Goal: Task Accomplishment & Management: Manage account settings

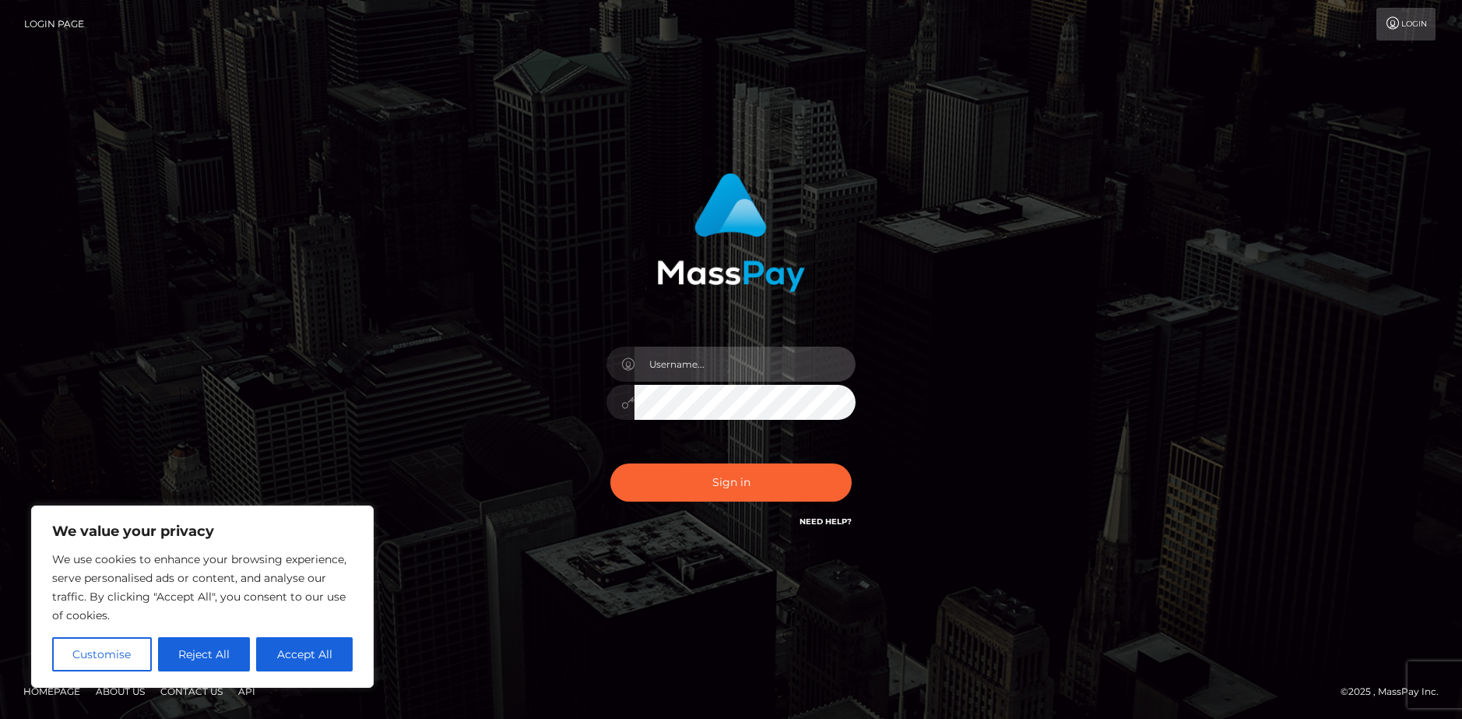
click at [687, 363] on input "text" at bounding box center [745, 363] width 221 height 35
type input "nathan.whitehead500@gmail.com"
click at [610, 463] on button "Sign in" at bounding box center [730, 482] width 241 height 38
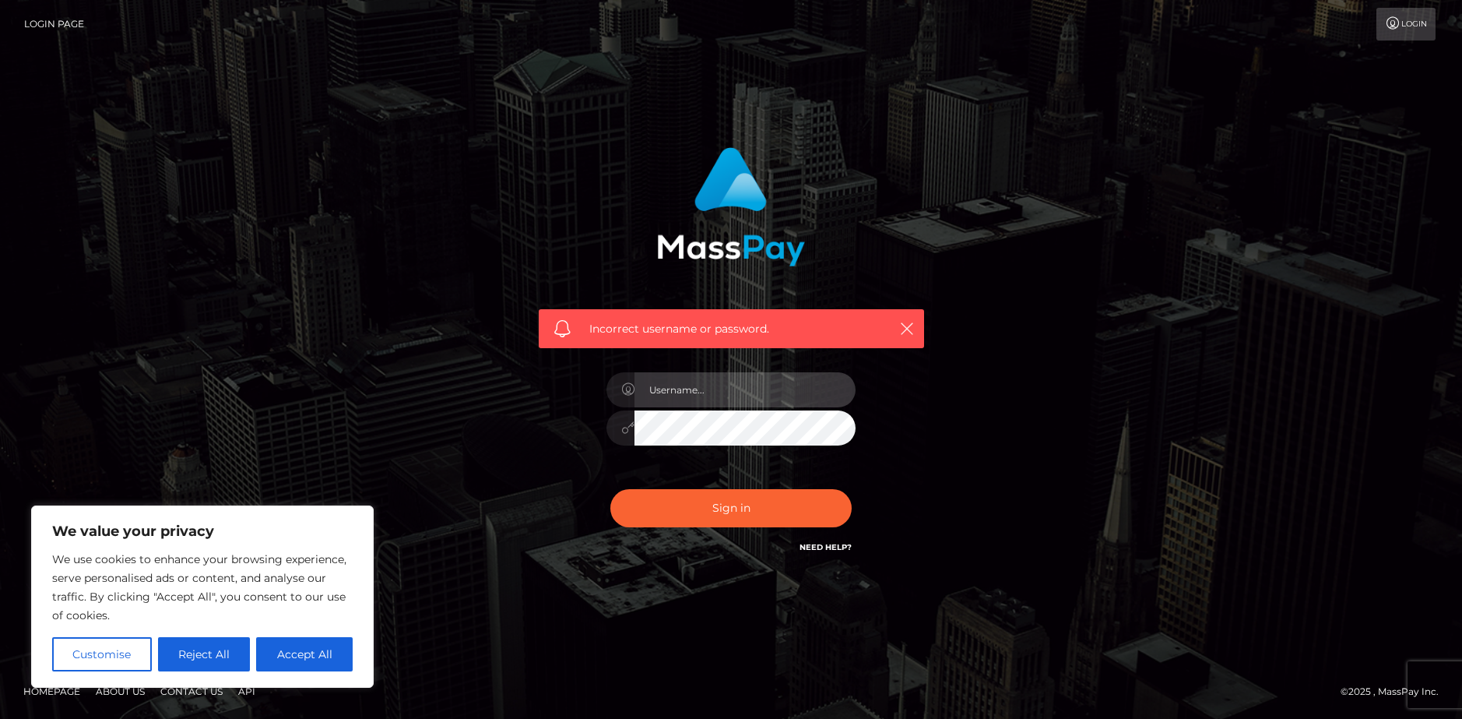
click at [703, 400] on input "text" at bounding box center [745, 389] width 221 height 35
type input "AcidicDuck"
click at [610, 489] on button "Sign in" at bounding box center [730, 508] width 241 height 38
click at [708, 396] on input "text" at bounding box center [745, 389] width 221 height 35
click at [749, 389] on input "nathan.whitehead500@gmail.com" at bounding box center [745, 389] width 221 height 35
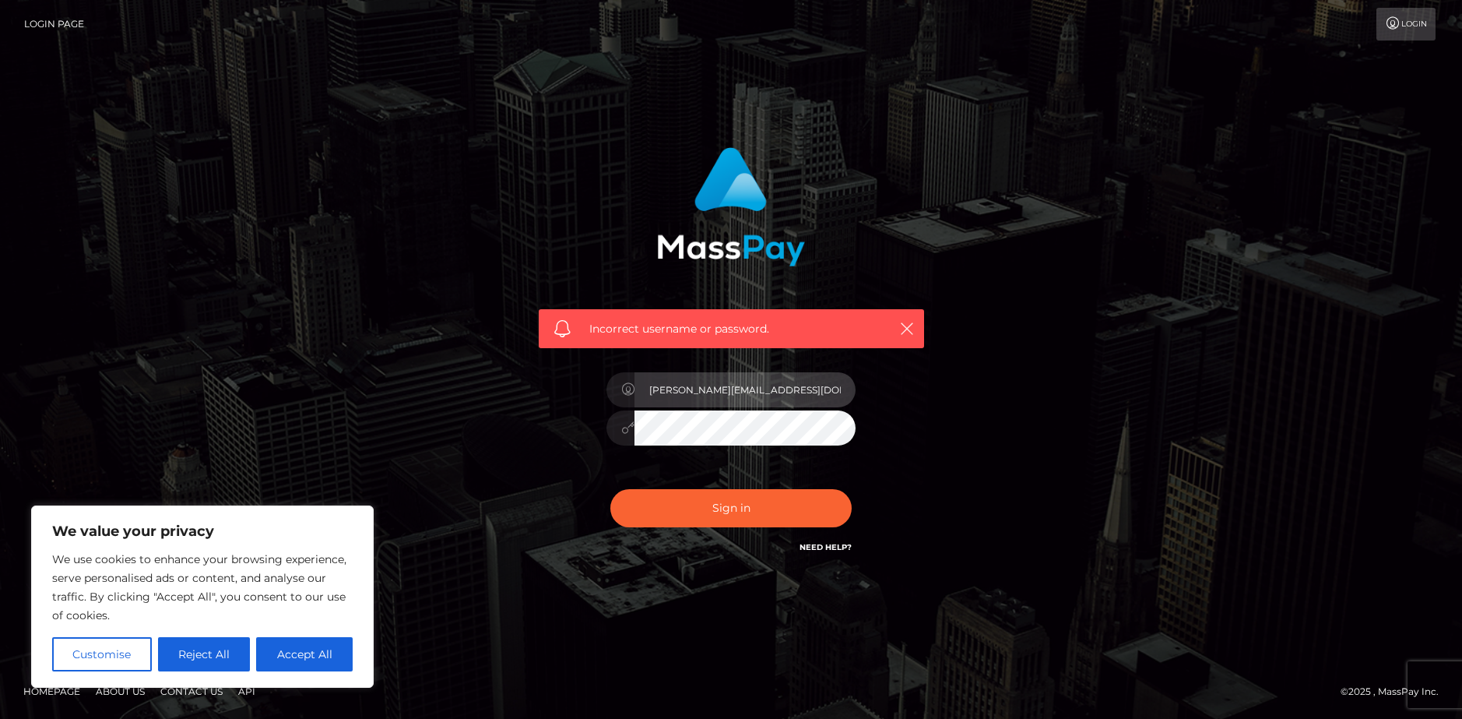
type input "nathan.whitehead501@gmail.com"
click at [610, 489] on button "Sign in" at bounding box center [730, 508] width 241 height 38
click at [809, 547] on link "Need Help?" at bounding box center [826, 547] width 52 height 10
click at [283, 652] on button "Accept All" at bounding box center [304, 654] width 97 height 34
checkbox input "true"
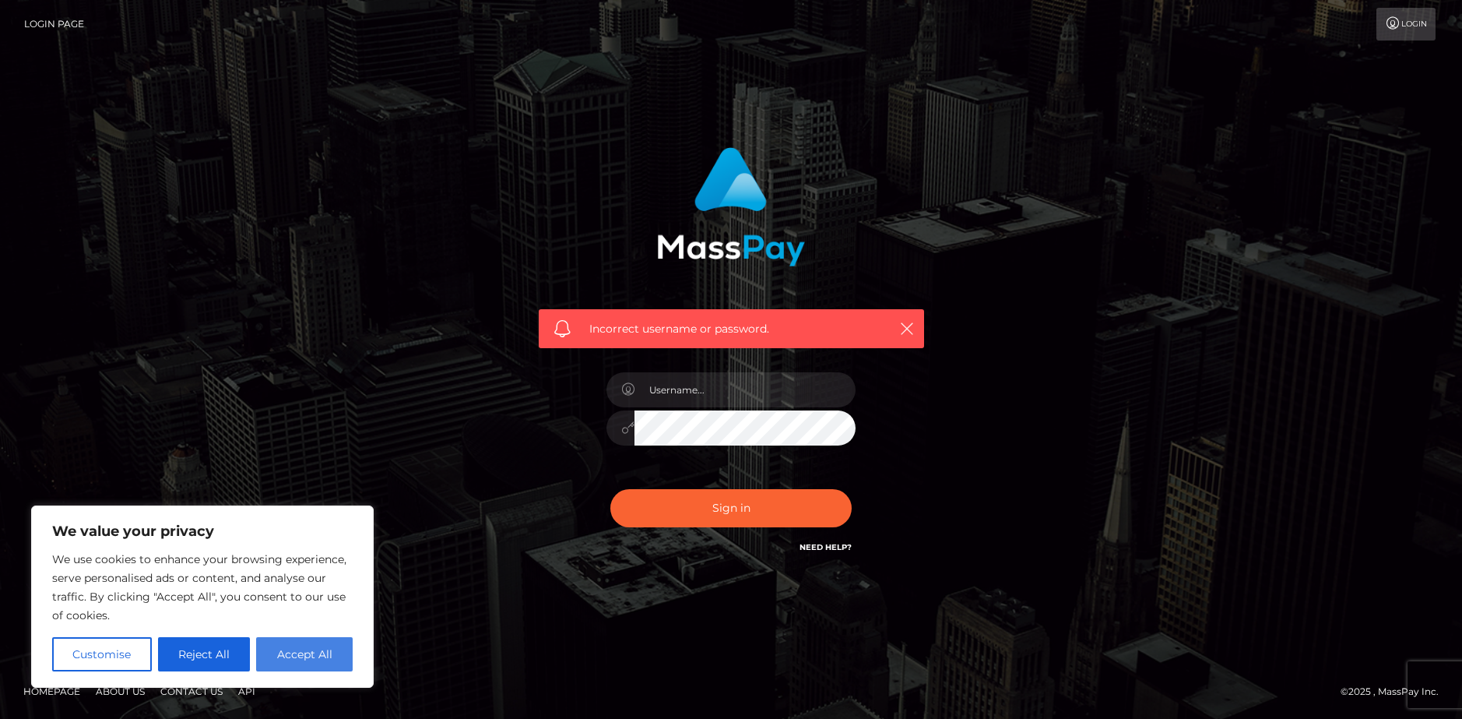
checkbox input "true"
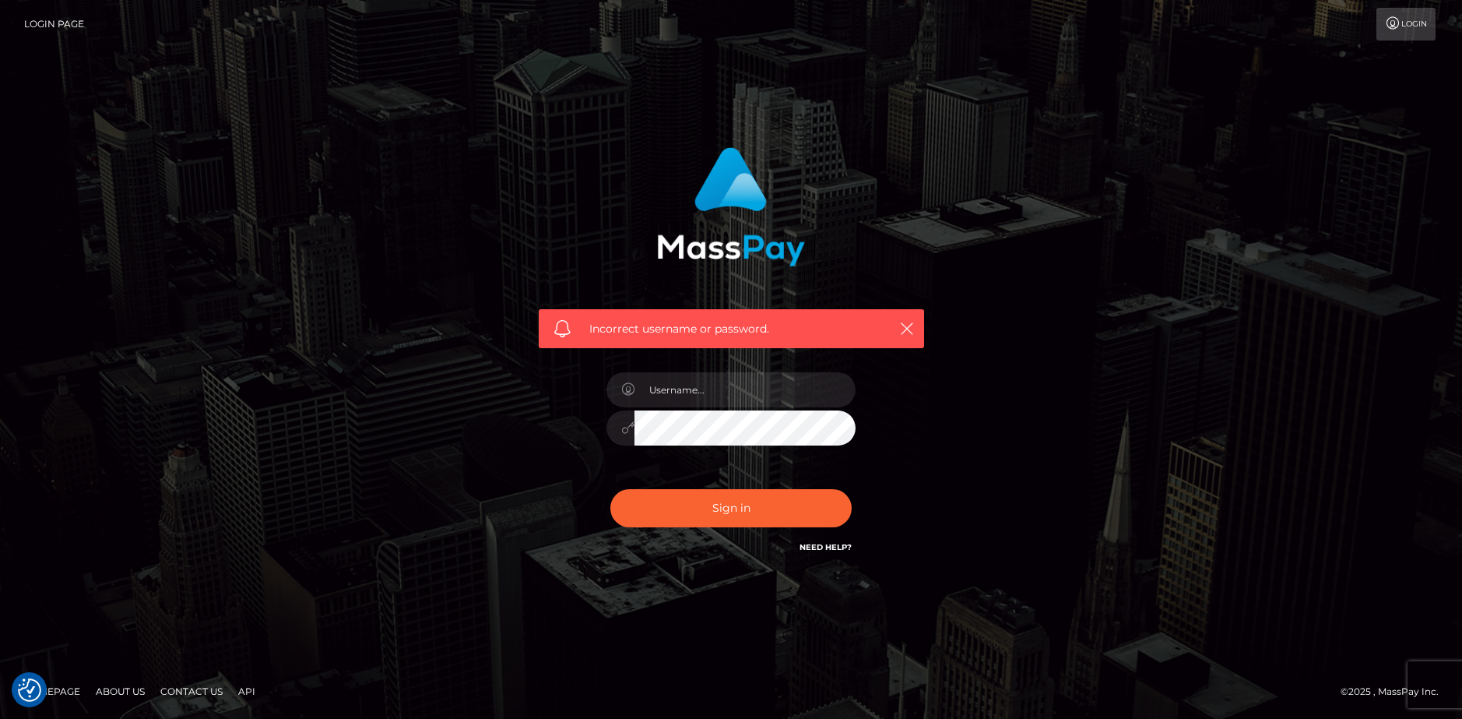
click at [825, 554] on div "Need Help?" at bounding box center [826, 549] width 52 height 19
click at [824, 550] on link "Need Help?" at bounding box center [826, 547] width 52 height 10
click at [403, 283] on div "Incorrect username or password." at bounding box center [731, 359] width 888 height 448
click at [726, 396] on input "text" at bounding box center [745, 389] width 221 height 35
type input "sgtsplooge"
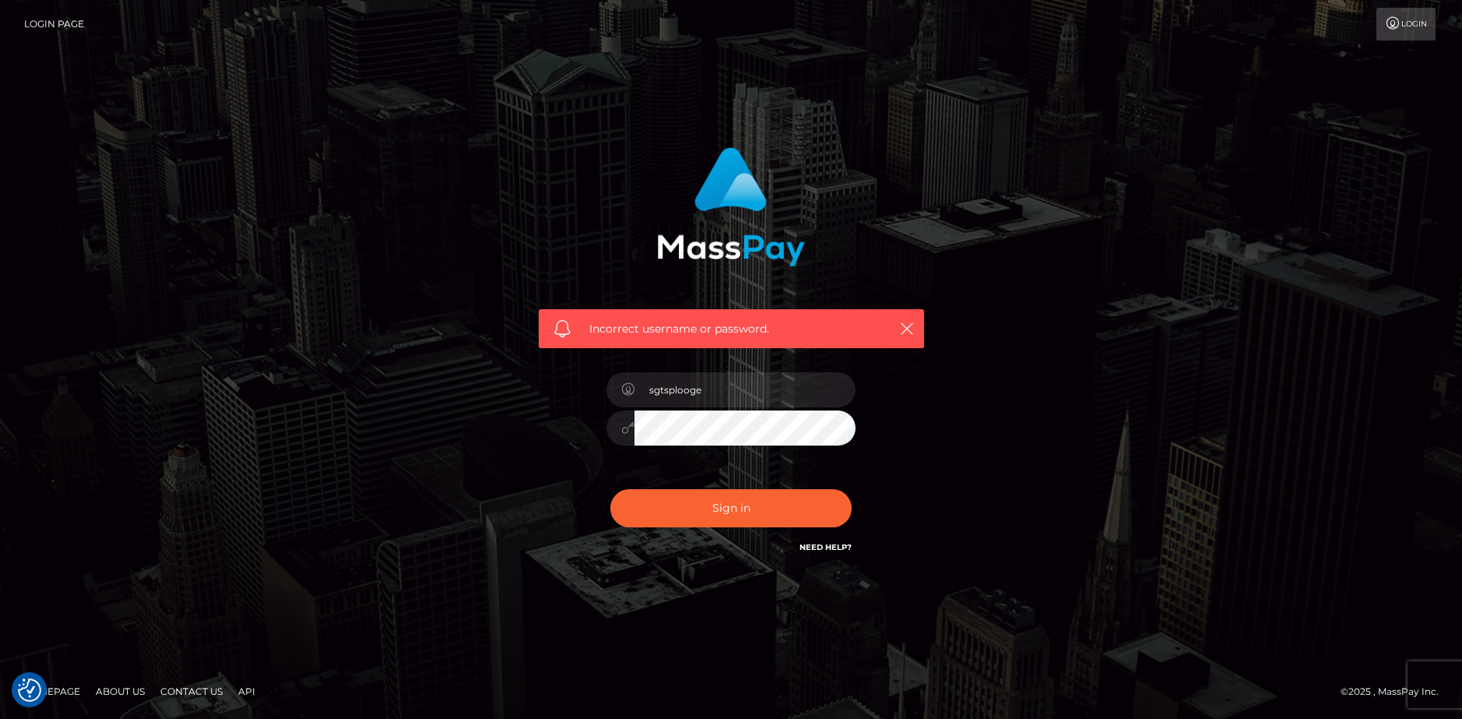
click at [610, 489] on button "Sign in" at bounding box center [730, 508] width 241 height 38
